Goal: Find specific page/section: Find specific page/section

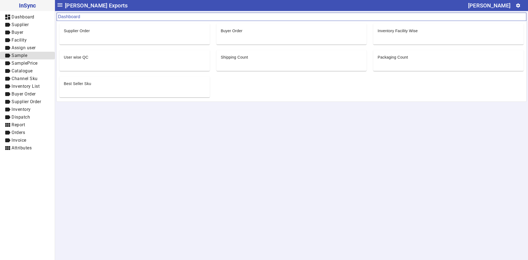
click at [27, 58] on span "Sample" at bounding box center [20, 55] width 16 height 5
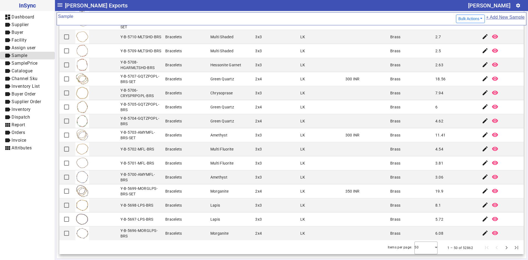
scroll to position [475, 0]
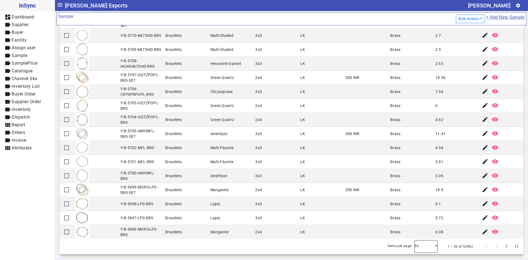
click at [427, 247] on div at bounding box center [426, 246] width 23 height 13
click at [421, 231] on mat-option "100" at bounding box center [418, 231] width 23 height 13
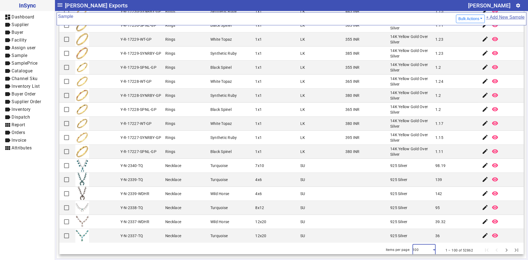
scroll to position [1188, 0]
click at [501, 246] on span "Next page" at bounding box center [506, 249] width 13 height 13
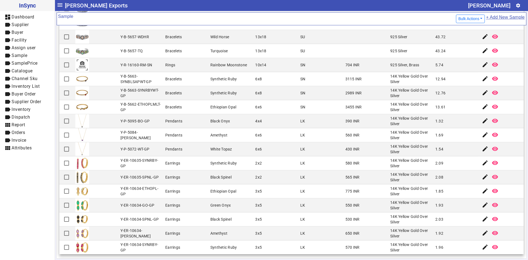
scroll to position [275, 0]
click at [290, 189] on mat-cell "3x5" at bounding box center [276, 191] width 45 height 14
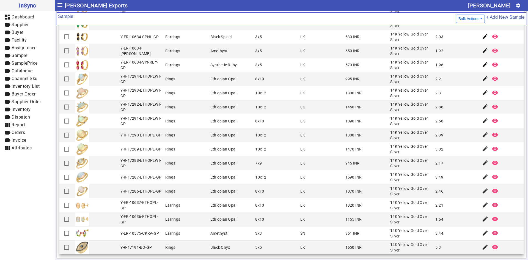
scroll to position [495, 0]
